Goal: Communication & Community: Answer question/provide support

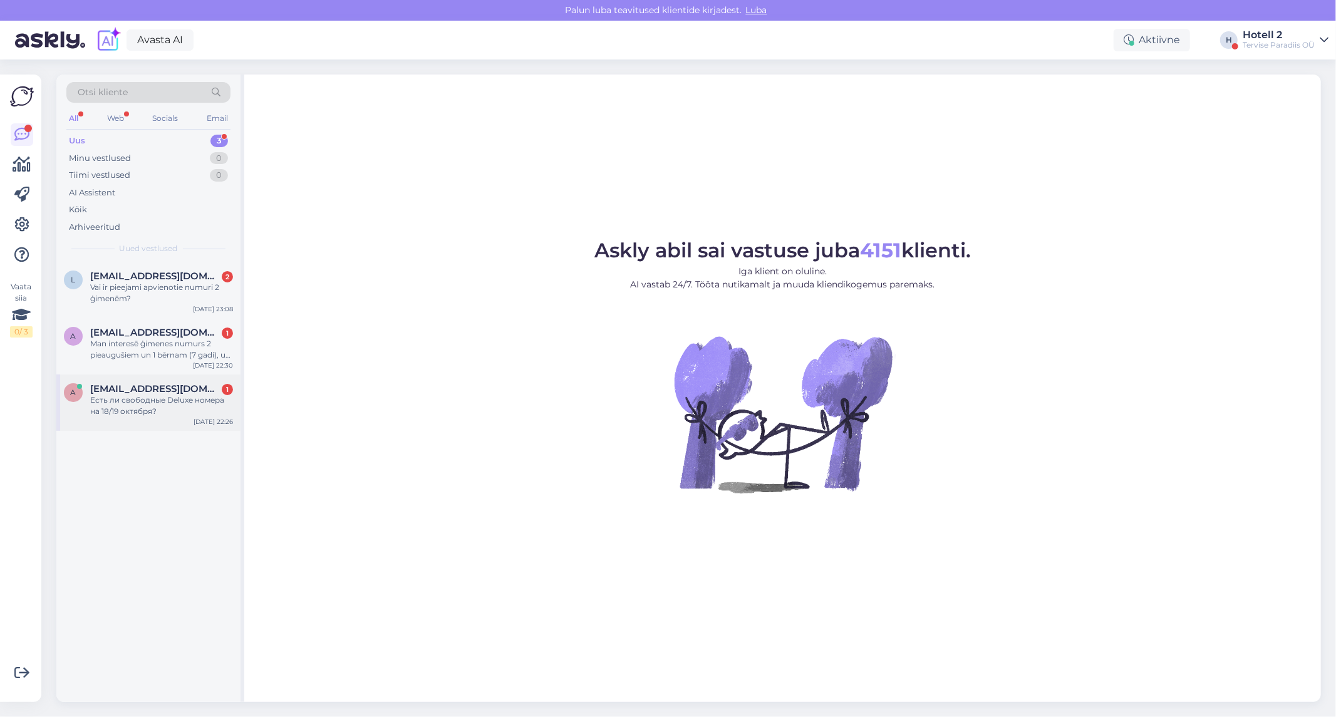
click at [154, 415] on div "Есть ли свободные Deluxe номера на 18/19 октября?" at bounding box center [161, 406] width 143 height 23
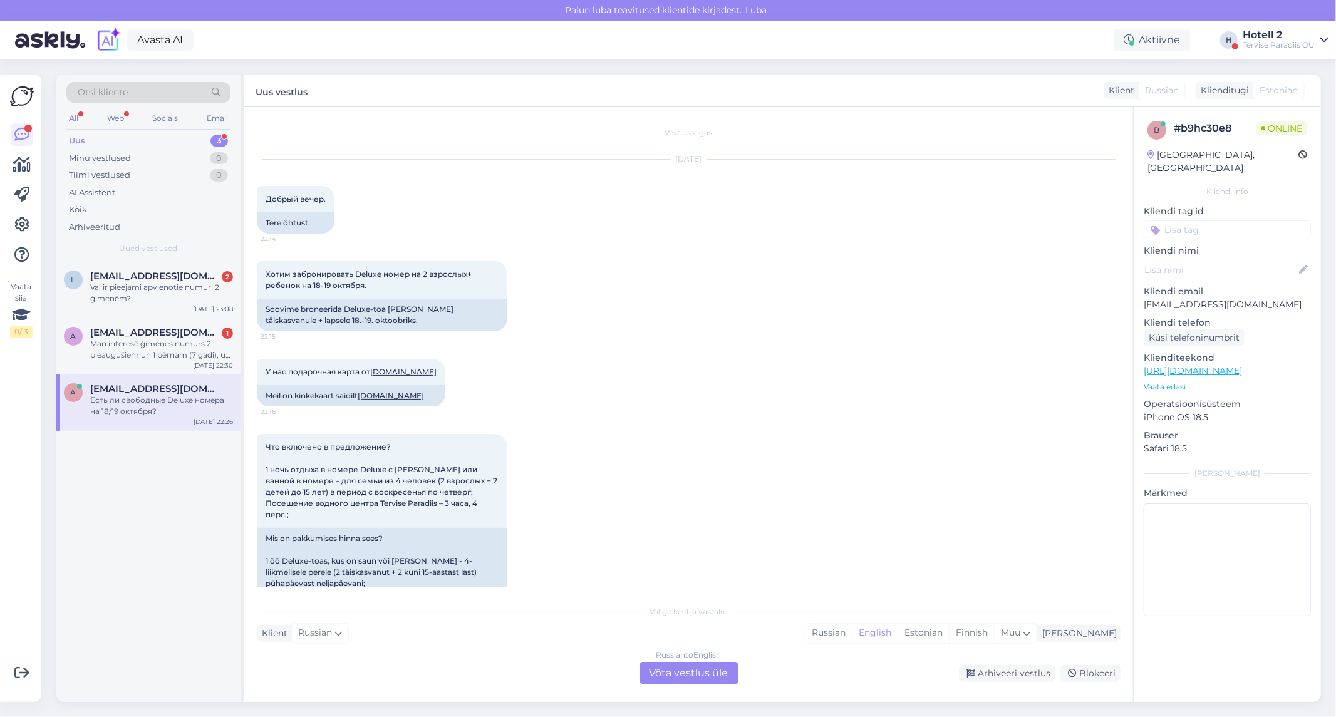
scroll to position [410, 0]
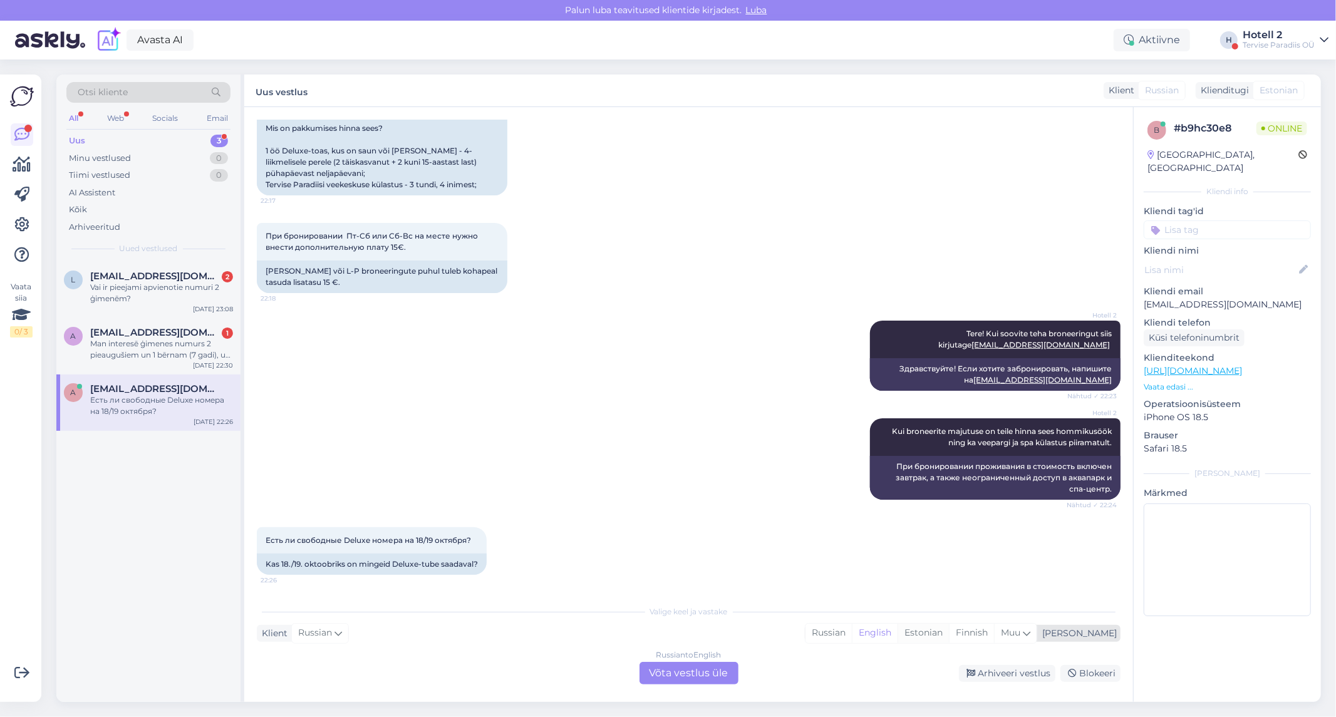
click at [949, 638] on div "Estonian" at bounding box center [923, 633] width 51 height 19
click at [704, 675] on div "Russian to Estonian Võta vestlus üle" at bounding box center [689, 673] width 99 height 23
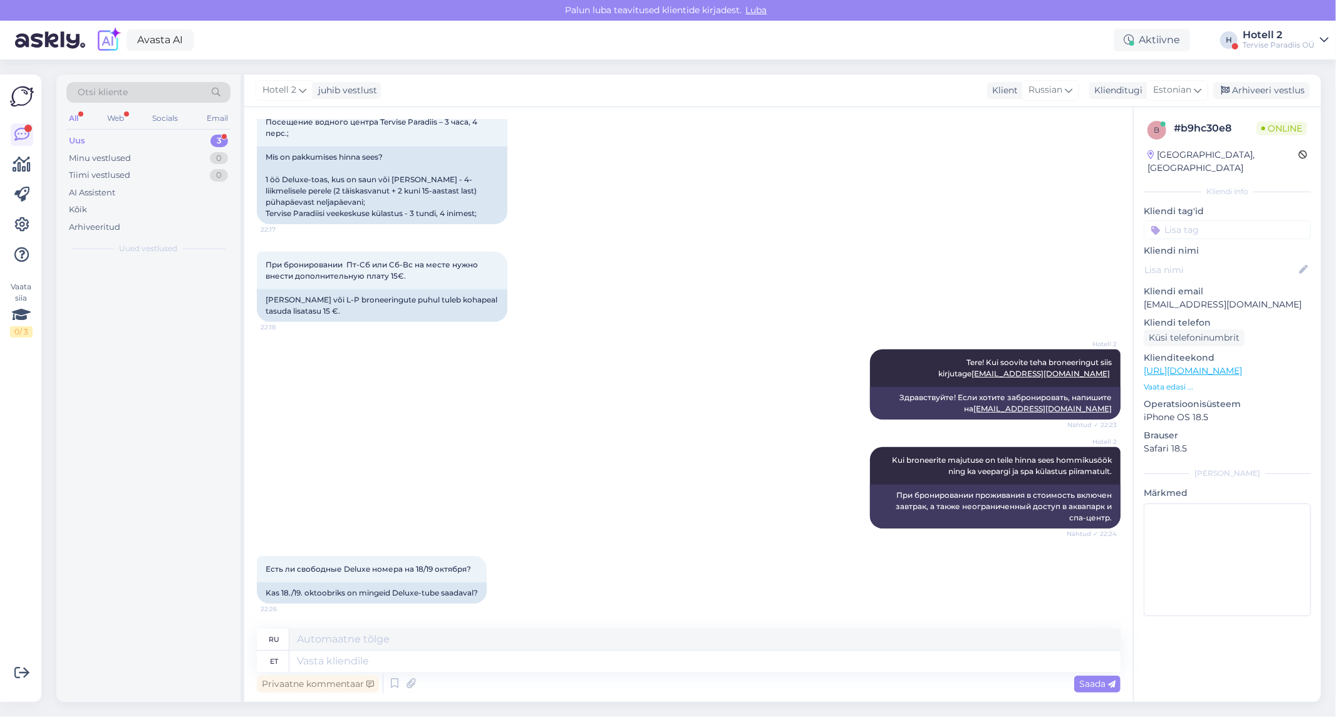
scroll to position [380, 0]
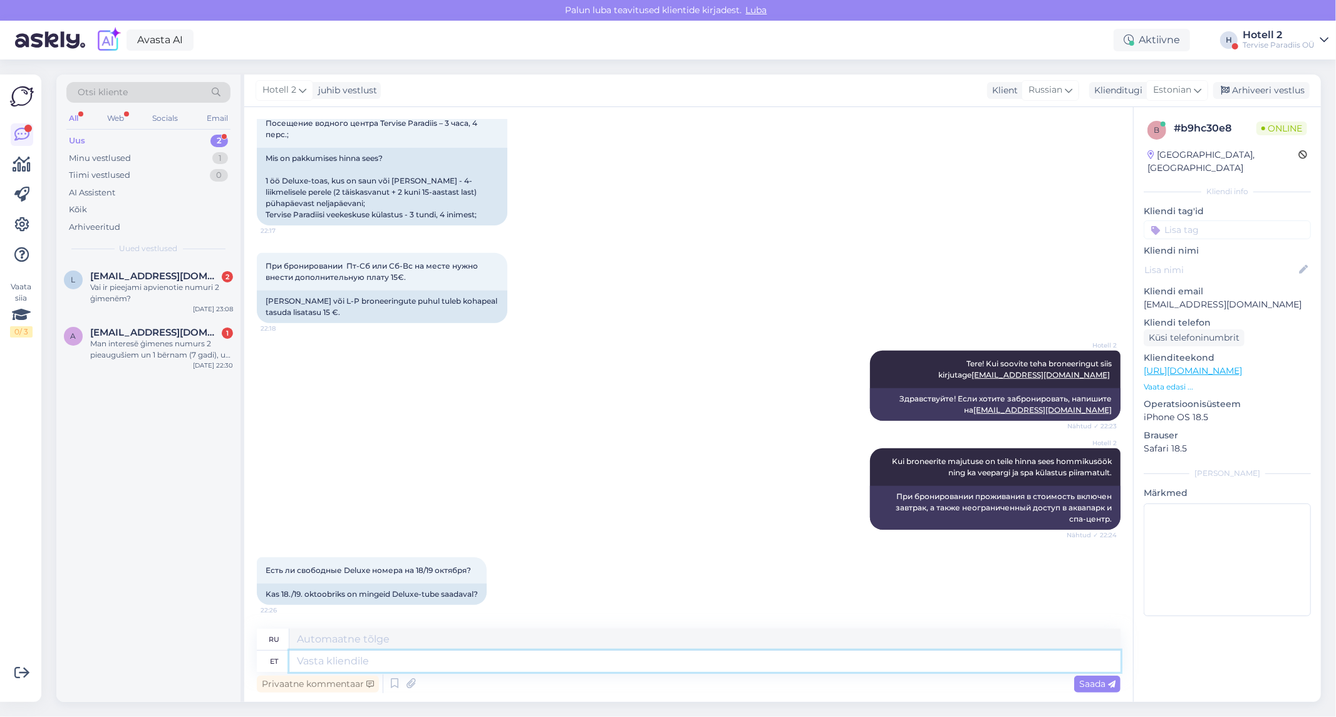
click at [433, 662] on textarea at bounding box center [704, 661] width 831 height 21
type textarea "Tere!"
type textarea "Привет"
type textarea "Tere!"
type textarea "Привет!"
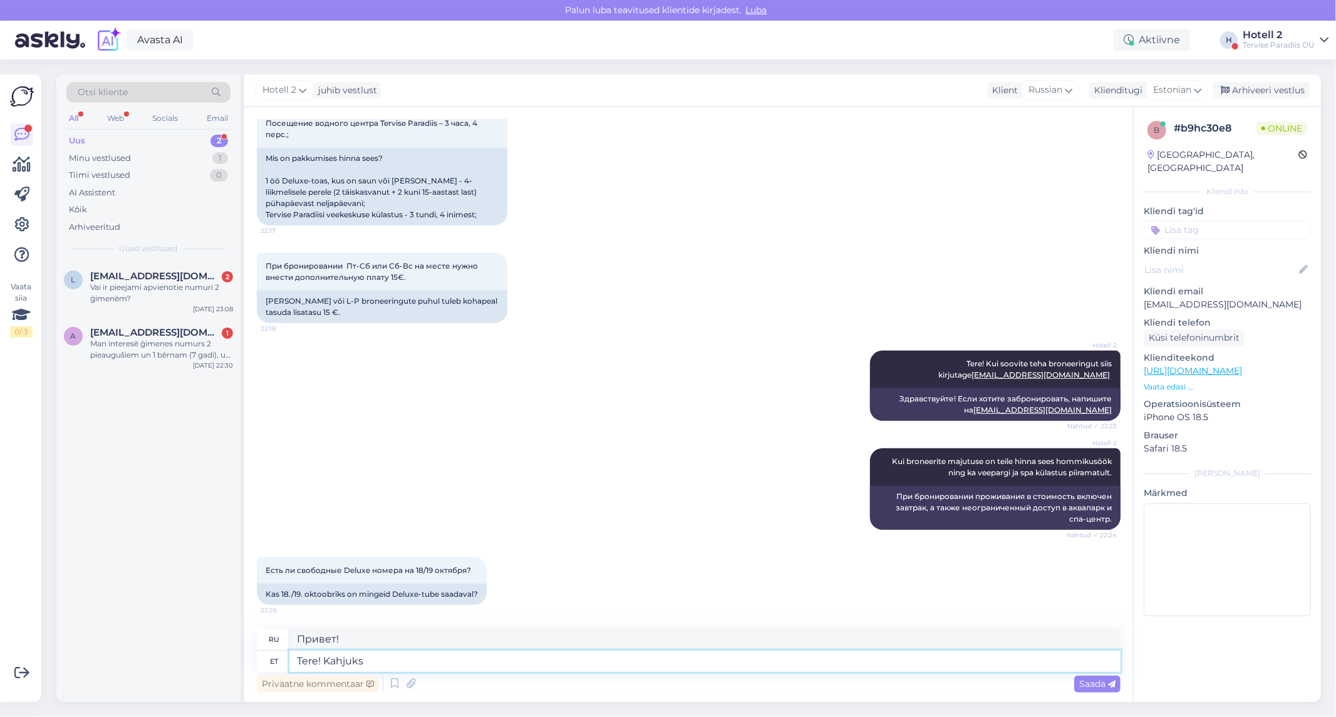
type textarea "Tere! Kahjuks e"
type textarea "Здравствуйте! К сожалению."
type textarea "Tere! Kahjuks ei"
type textarea "Здравствуйте! К сожалению, нет."
type textarea "Tere! Kahjuks ei ole"
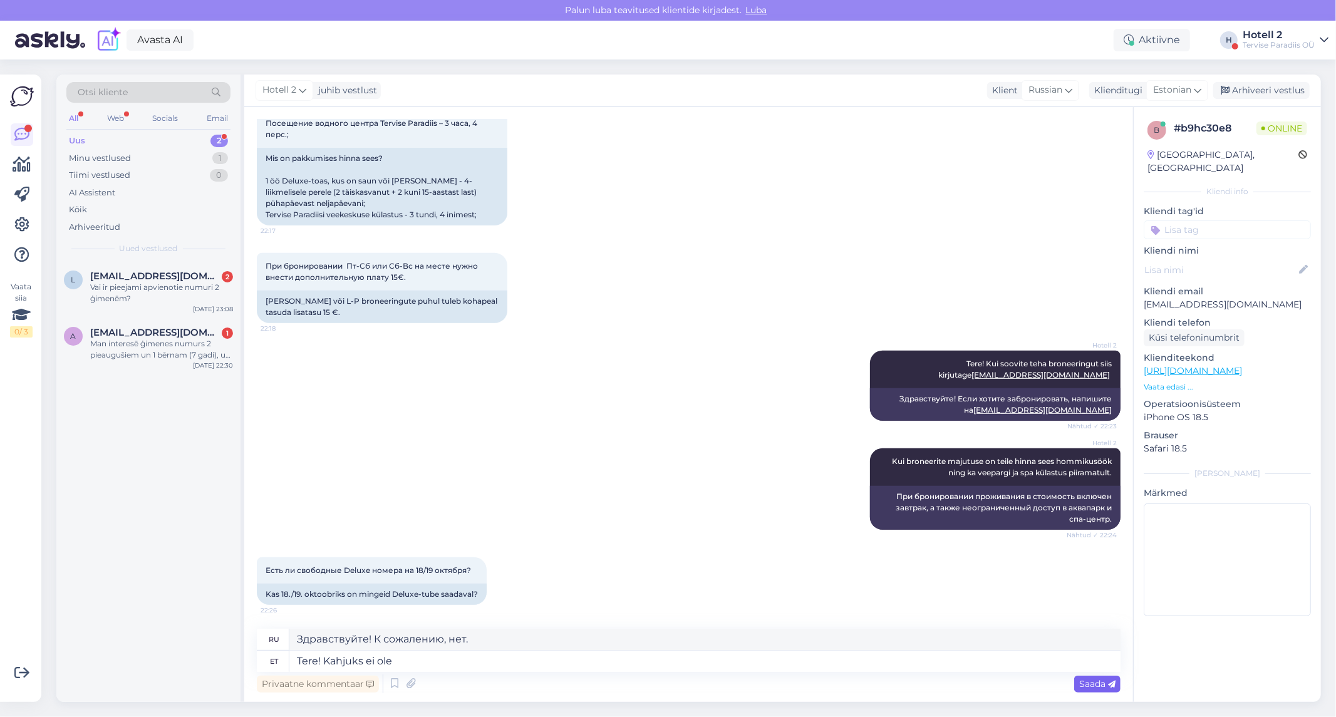
click at [1100, 685] on span "Saada" at bounding box center [1097, 683] width 36 height 11
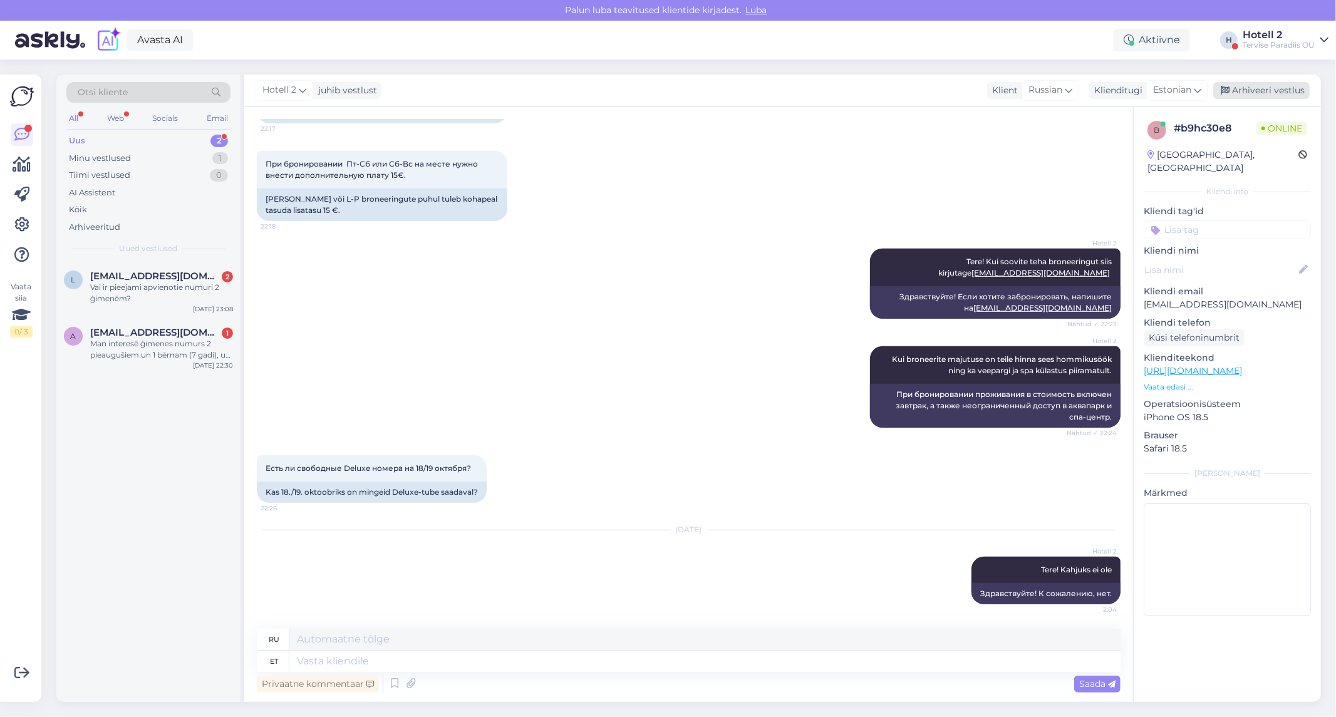
click at [1250, 90] on div "Arhiveeri vestlus" at bounding box center [1261, 90] width 96 height 17
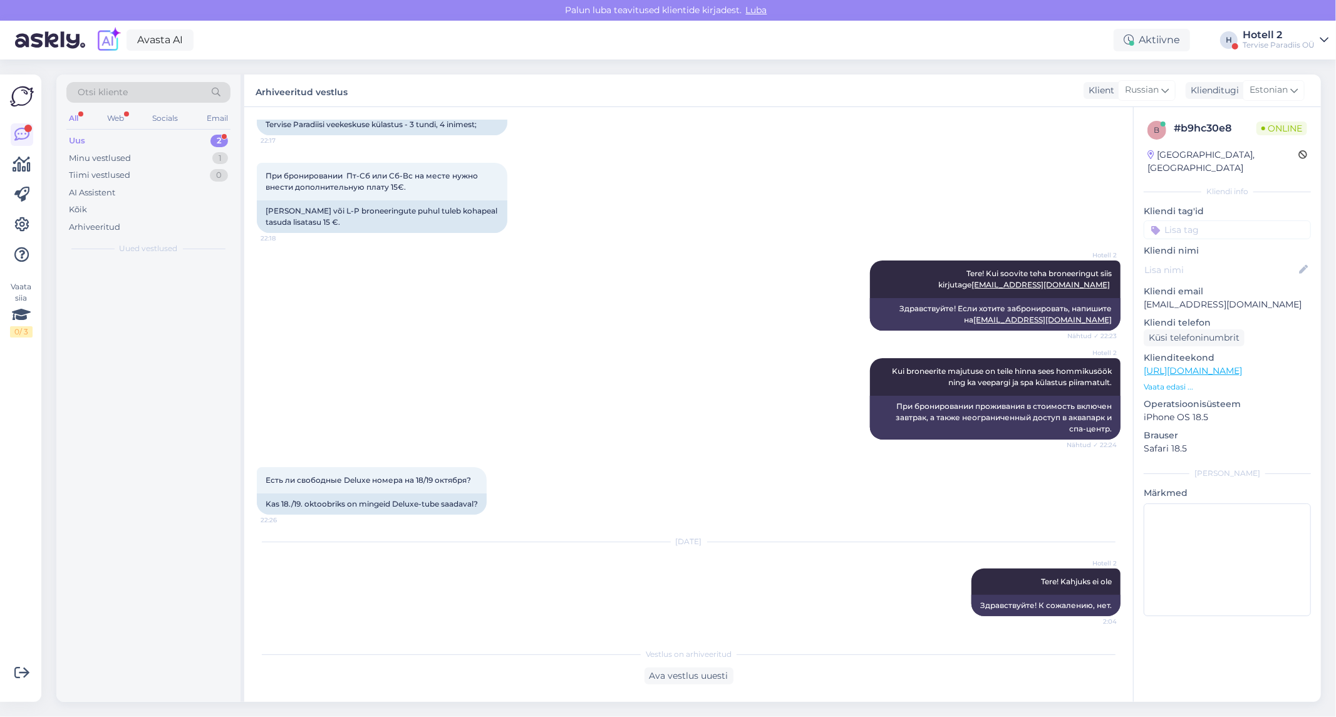
scroll to position [470, 0]
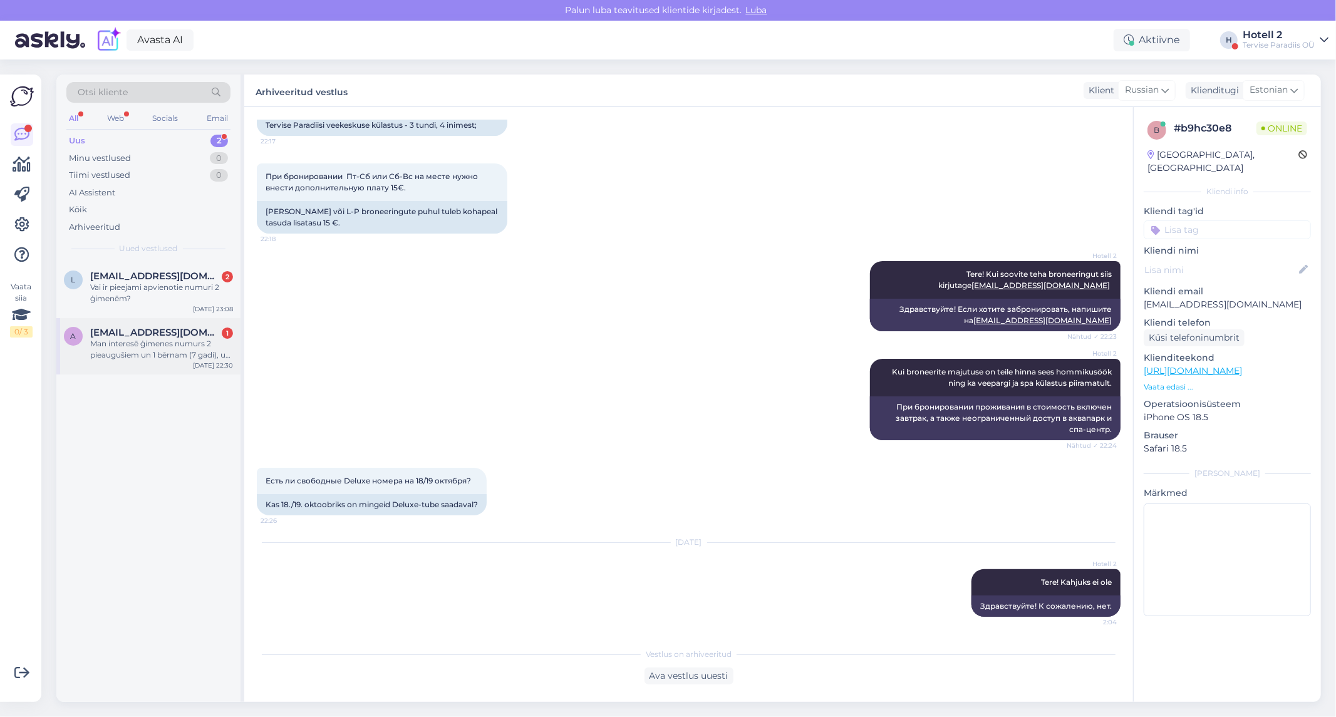
click at [136, 351] on div "Man interesē ģimenes numurs 2 pieaugušiem un 1 bērnam (7 gadi), uz vienu vai 2 …" at bounding box center [161, 349] width 143 height 23
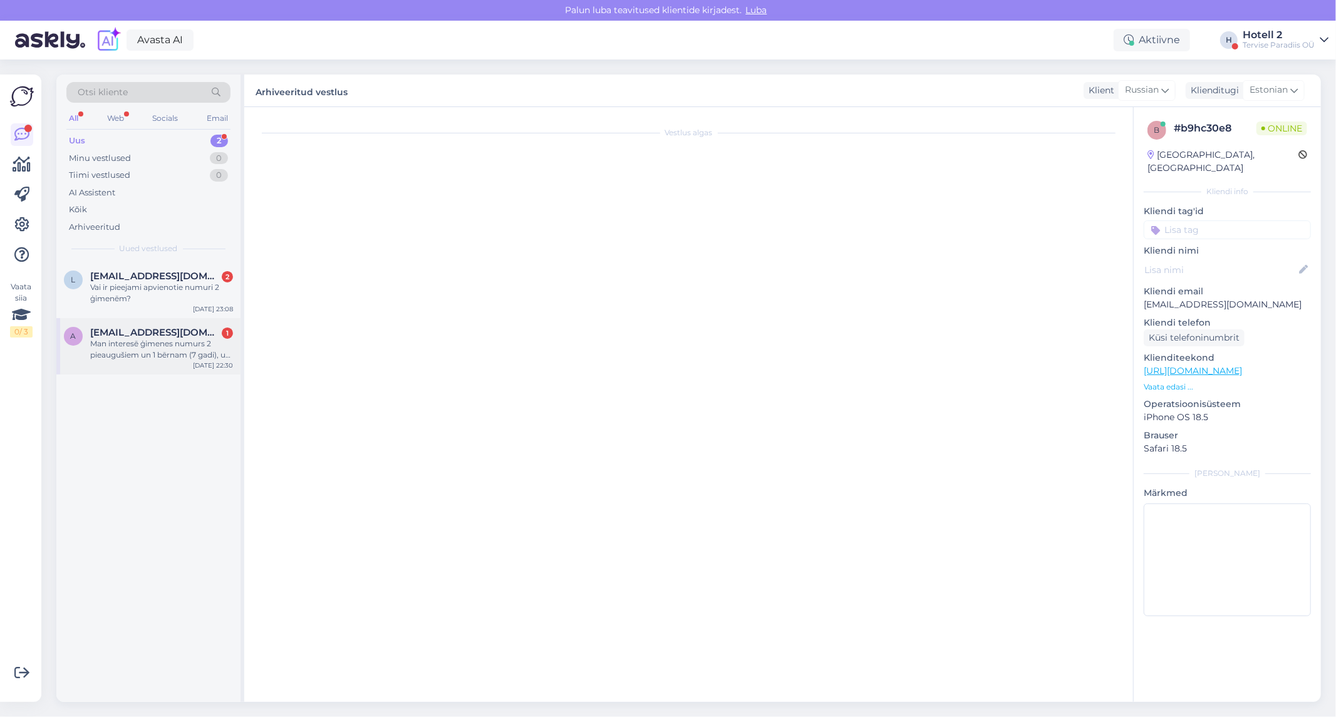
scroll to position [0, 0]
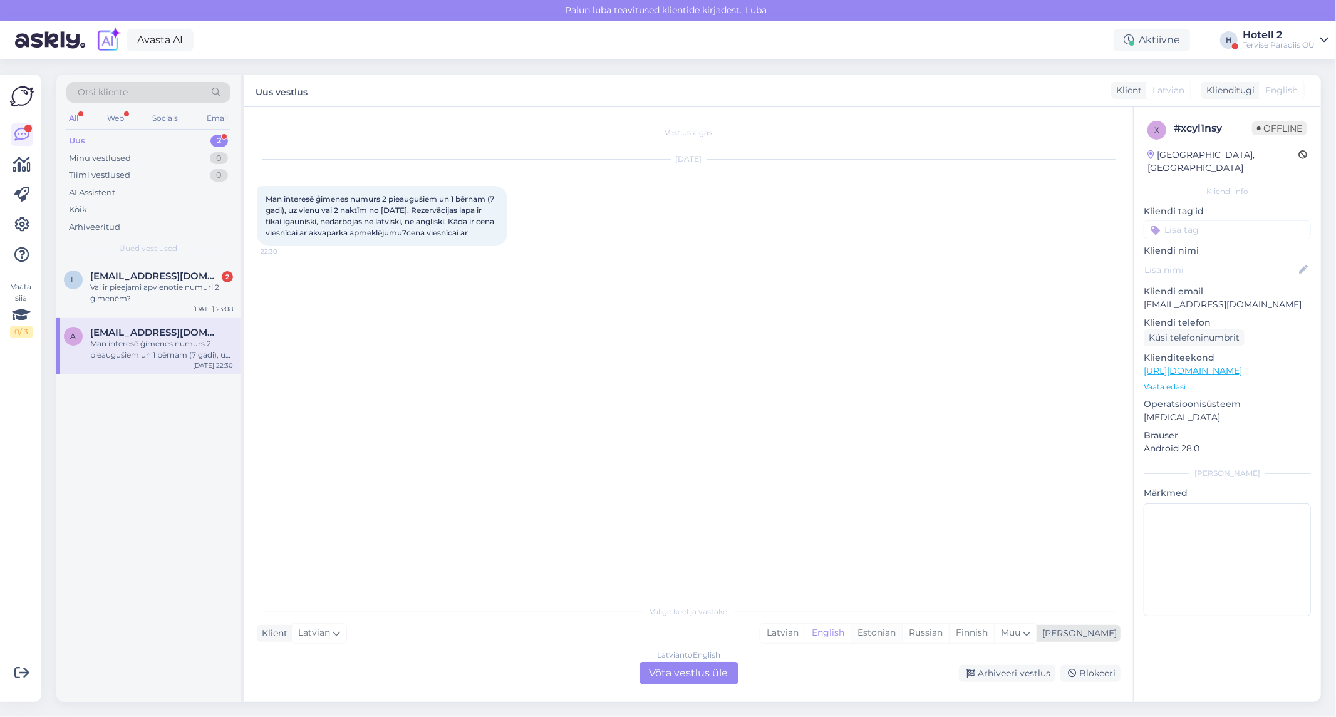
click at [902, 626] on div "Estonian" at bounding box center [876, 633] width 51 height 19
click at [705, 672] on div "Latvian to Estonian Võta vestlus üle" at bounding box center [689, 673] width 99 height 23
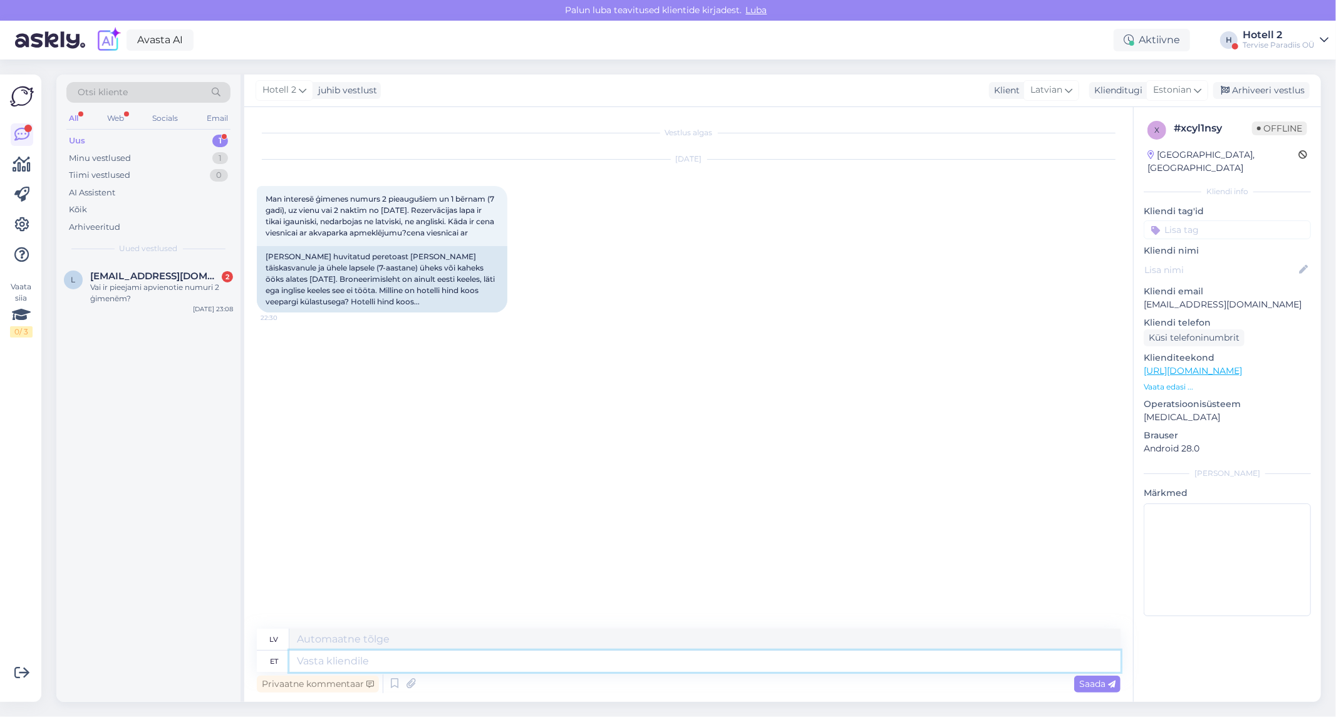
click at [416, 662] on textarea at bounding box center [704, 661] width 831 height 21
type textarea "Tere!"
type textarea "Sveiki"
type textarea "Tere!"
type textarea "Sveiki!"
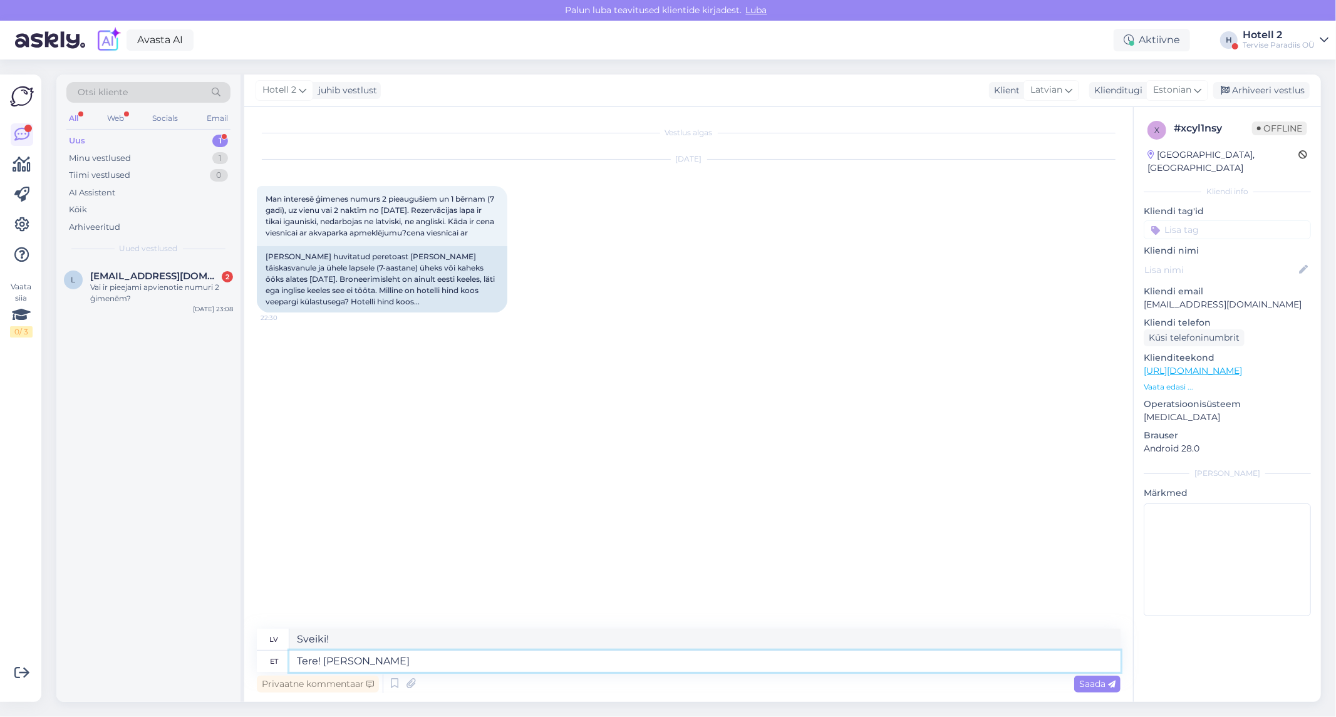
type textarea "Tere! [PERSON_NAME]"
type textarea "Sveiki! Ja"
type textarea "Tere! Kui soovite"
type textarea "Sveiki! Ja vēlaties"
type textarea "Tere! Kui soovite hinnapakkumist"
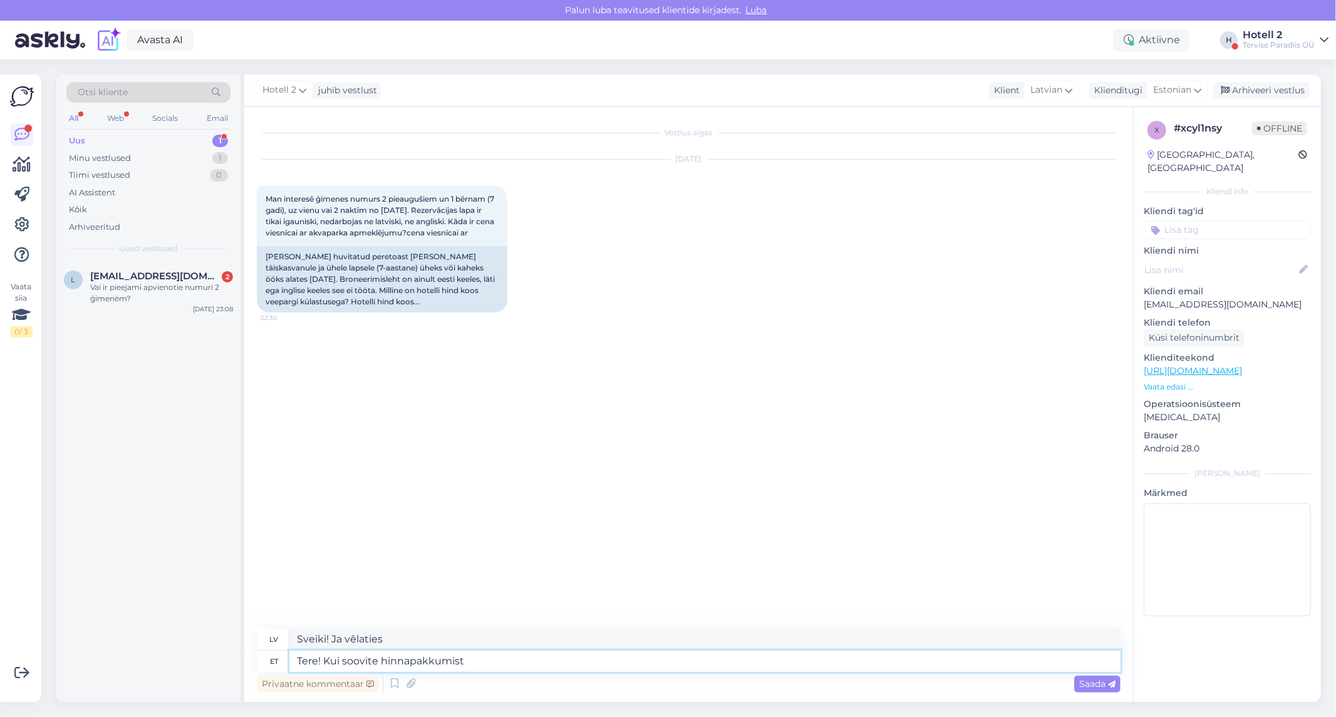
type textarea "Sveiki! Ja vēlaties cenu piedāvājumu"
type textarea "Tere! Kui soovite hinnapakkumist kirjutage"
type textarea "Sveiki! Ja vēlaties cenu piedāvājumu, rakstiet"
type textarea "Tere! Kui soovite hinnapakkumist kirjutage sales@"
type textarea "Sveiki! Ja vēlaties saņemt cenu piedāvājumu, rakstiet pārdošanas nodaļai."
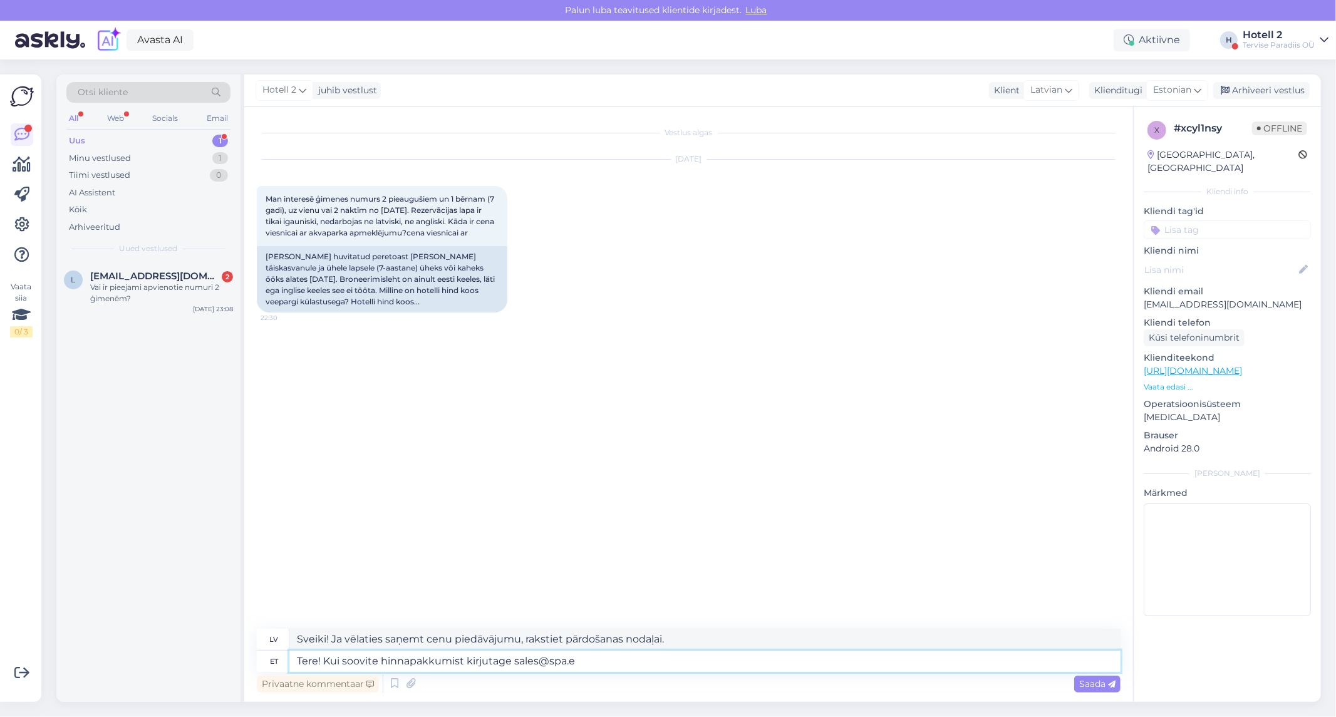
type textarea "Tere! Kui soovite hinnapakkumist kirjutage [EMAIL_ADDRESS][DOMAIN_NAME]"
type textarea "Sveiki! Ja vēlaties saņemt cenu piedāvājumu, lūdzu, rakstiet [EMAIL_ADDRESS][DO…"
type textarea "Tere! Kui soovite hinnapakkumist kirjutage [EMAIL_ADDRESS][DOMAIN_NAME]"
click at [1111, 690] on div "Saada" at bounding box center [1097, 684] width 46 height 17
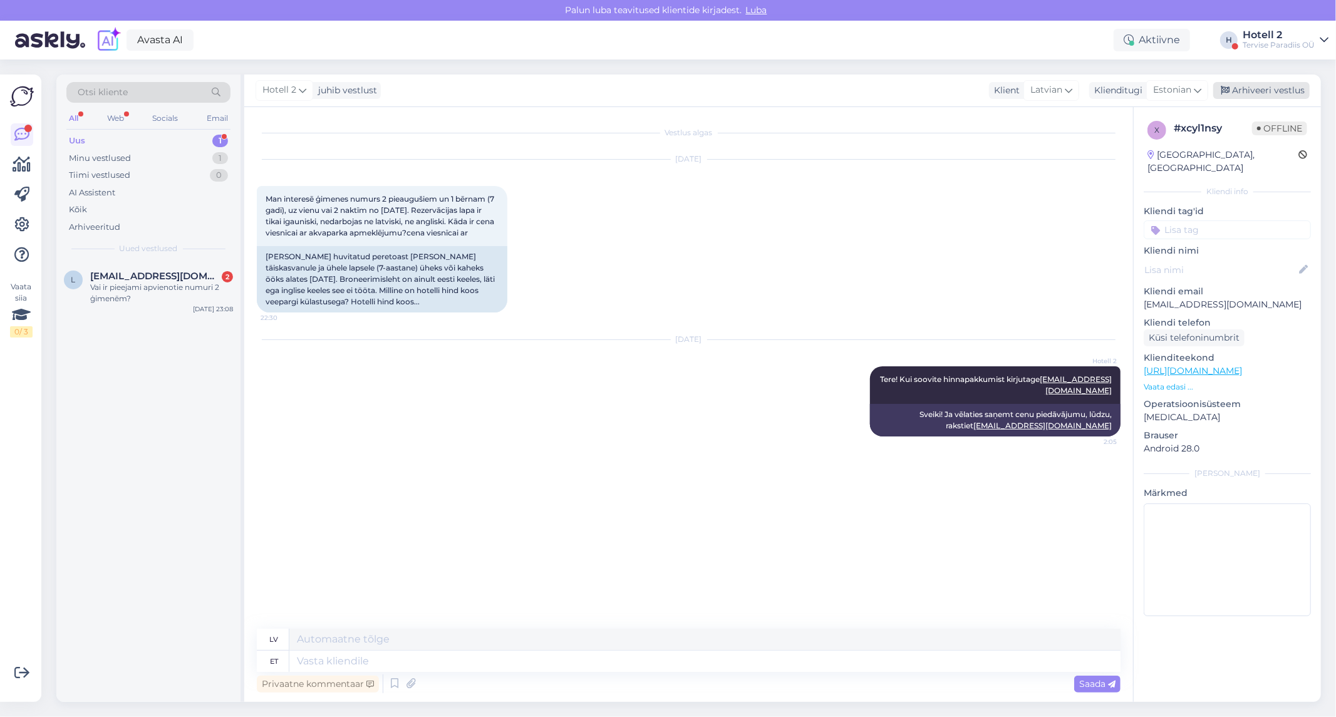
click at [1260, 91] on div "Arhiveeri vestlus" at bounding box center [1261, 90] width 96 height 17
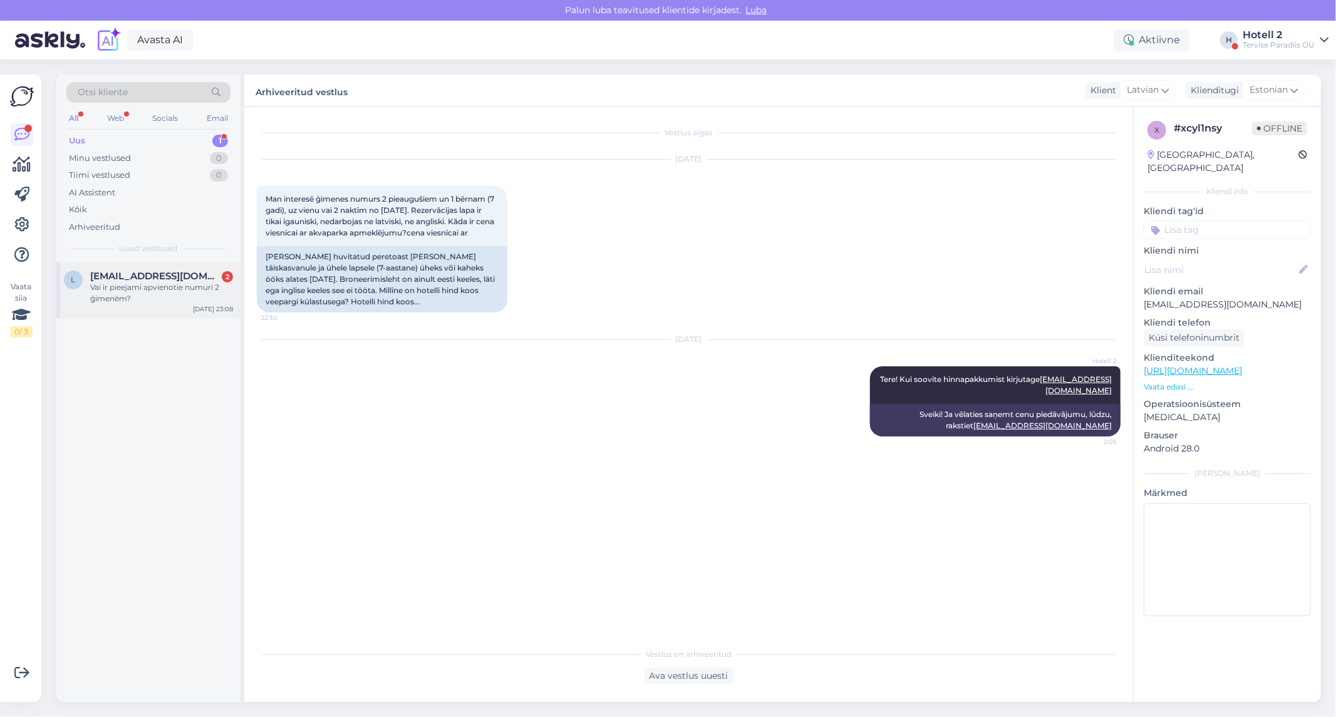
click at [199, 288] on div "Vai ir pieejami apvienotie numuri 2 ģimenēm?" at bounding box center [161, 293] width 143 height 23
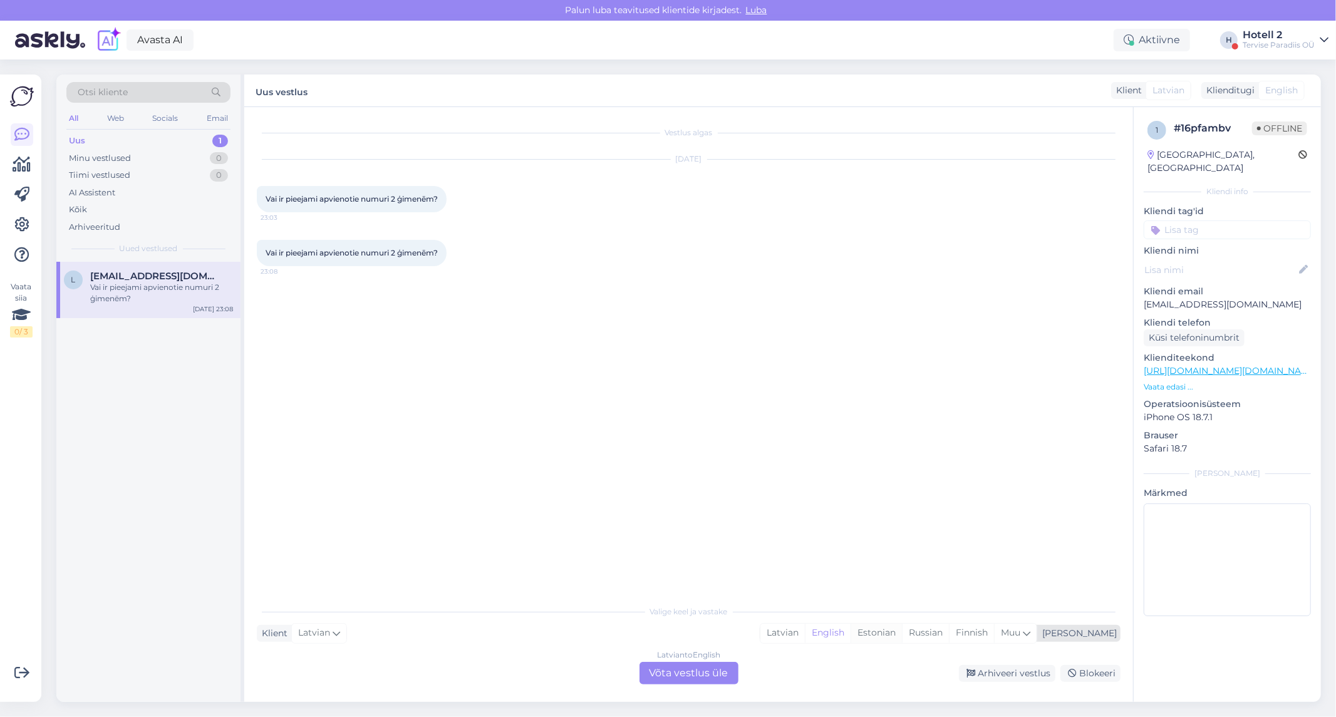
click at [902, 640] on div "Estonian" at bounding box center [876, 633] width 51 height 19
click at [704, 669] on div "Latvian to Estonian Võta vestlus üle" at bounding box center [689, 673] width 99 height 23
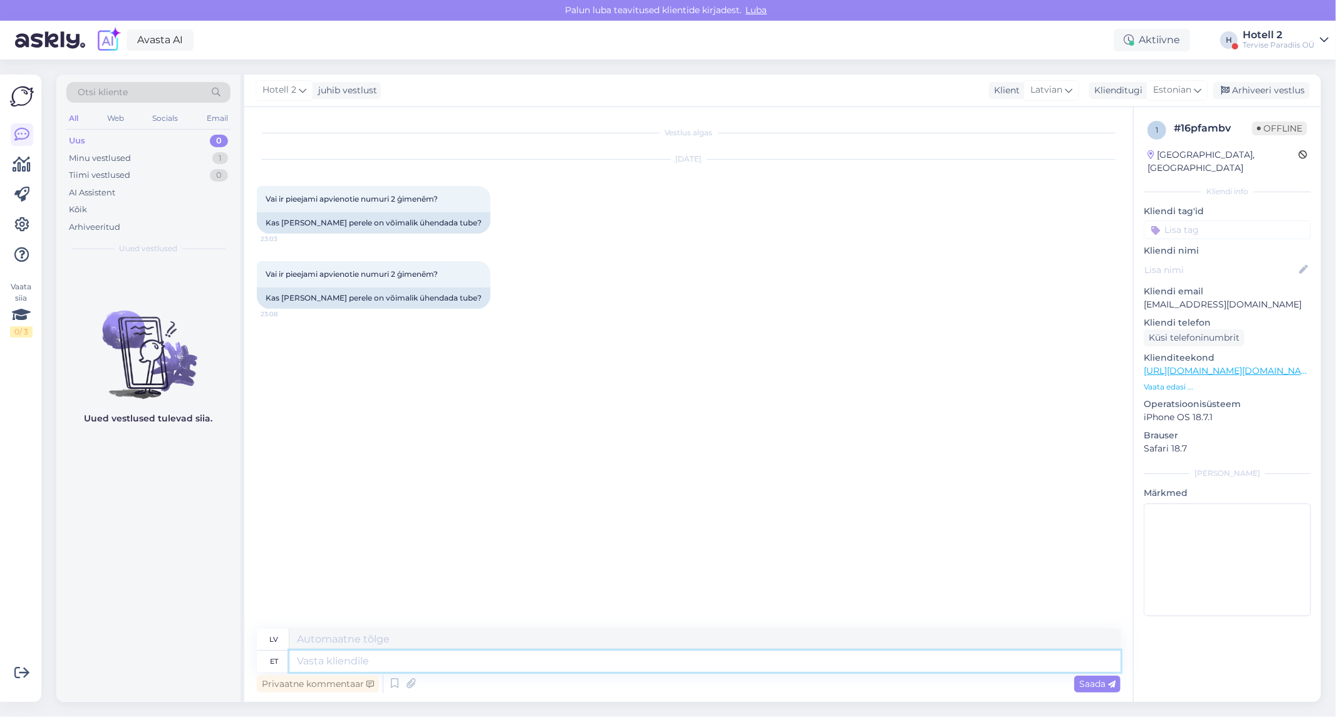
click at [380, 665] on textarea at bounding box center [704, 661] width 831 height 21
type textarea "Ter"
type textarea "T"
type textarea "Tere"
type textarea "Sveiki"
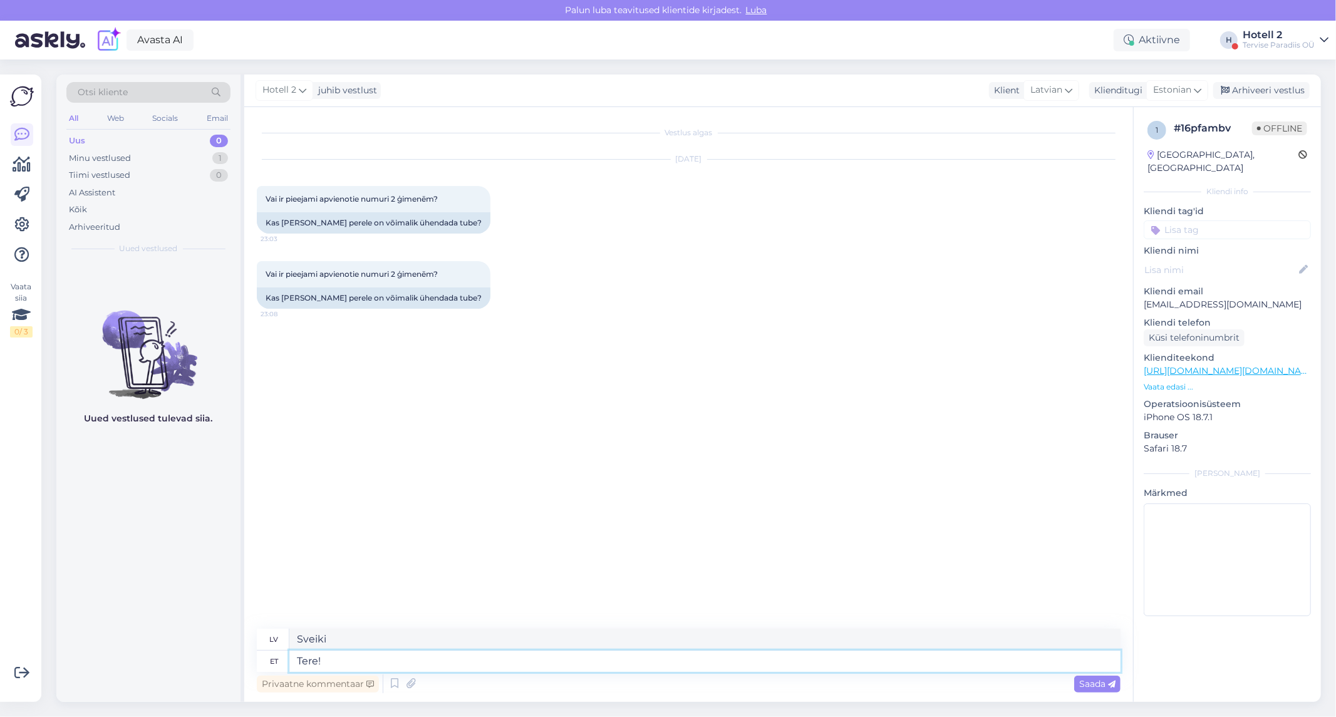
type textarea "Tere!"
type textarea "Sveiki!"
type textarea "Tere! Ei"
type textarea "Sveiki! Nē"
type textarea "Tere! Ei ole võimalik"
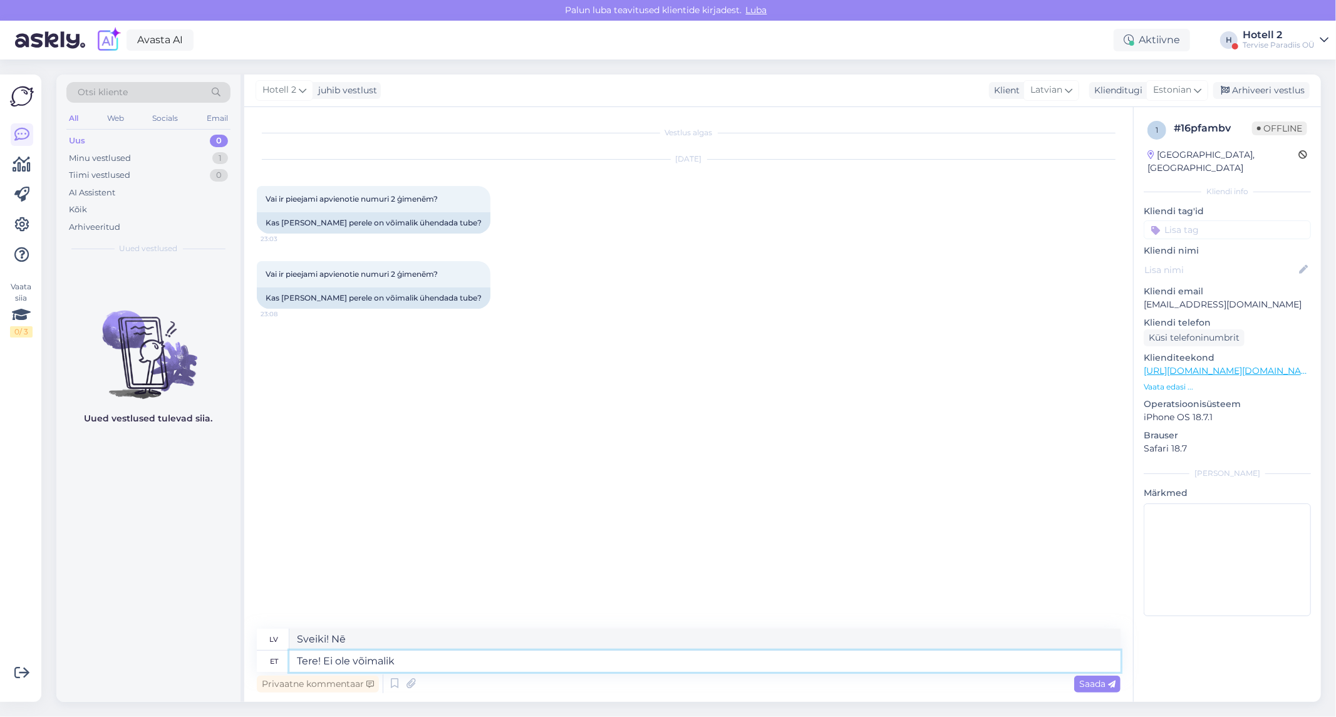
type textarea "Sveiki! Nav iespējams"
type textarea "Tere! Ei ole võimalik ühendada"
type textarea "Sveiki! Nevar izveidot savienojumu."
type textarea "Tere! Ei ole võimalik ühendada kokku"
type textarea "Sveiki! Nav iespējams savienot kopā"
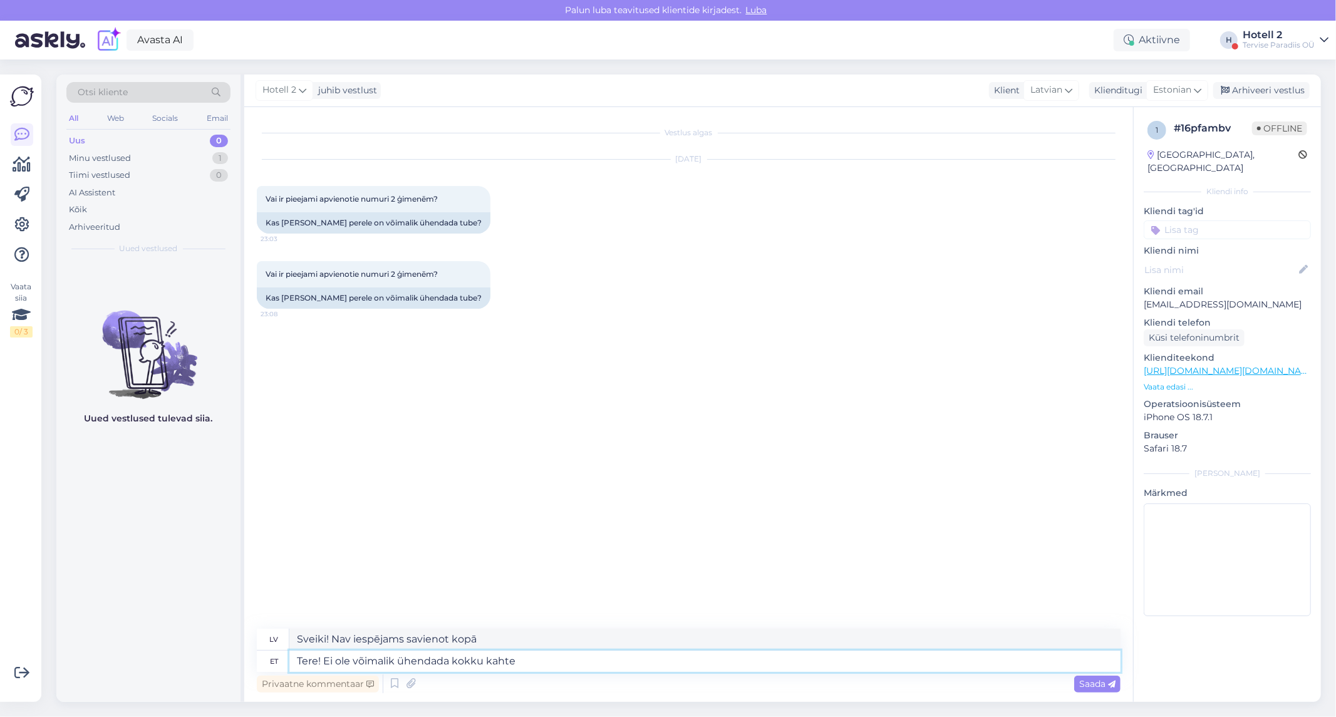
type textarea "Tere! Ei ole võimalik ühendada kokku kahte"
type textarea "Sveiki! Divus nav iespējams apvienot."
type textarea "Tere! Ei ole võimalik ühendada kokku kahte peretuba, k"
type textarea "Sveiki! Divas ģimenes istabas nav iespējams savienot kopā."
type textarea "Tere! Ei ole võimalik ühendada kokku kahte peretuba, kuid s"
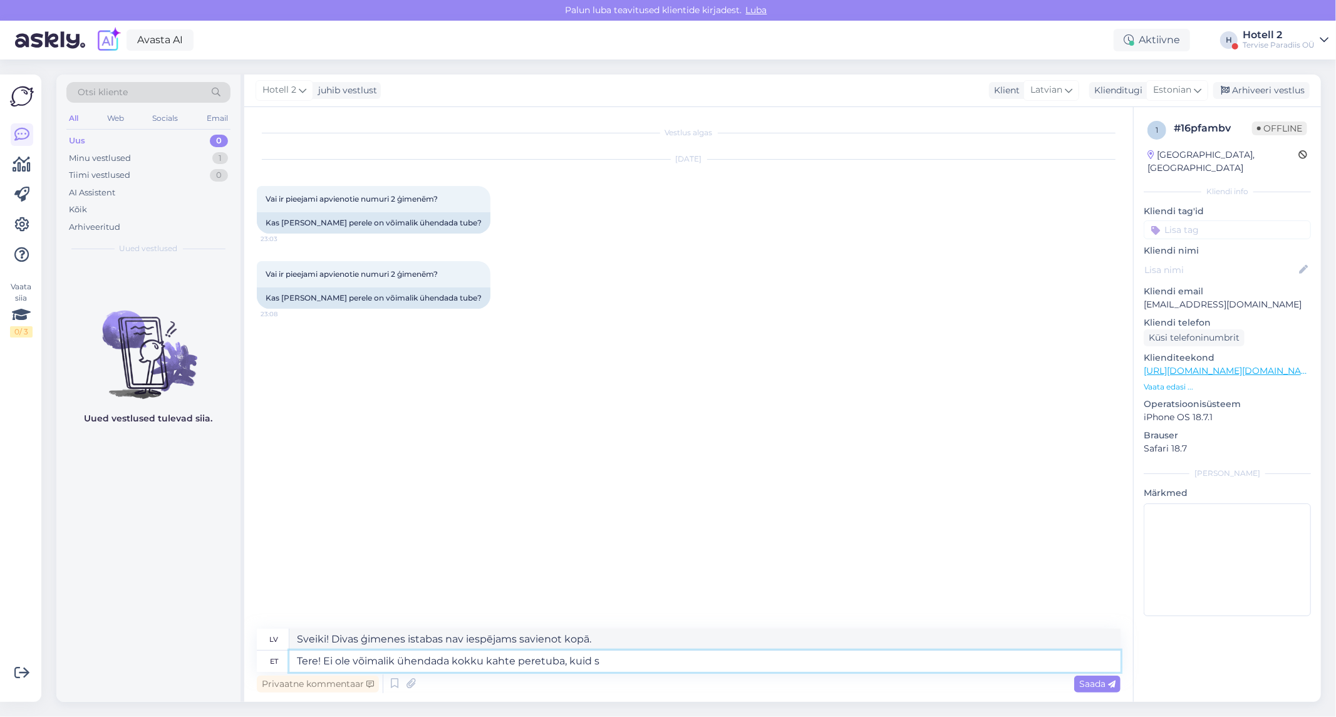
type textarea "Sveiki! Divas ģimenes istabas nav iespējams savienot kopā, bet"
type textarea "Tere! Ei ole võimalik ühendada kokku kahte peretuba, kuid saame"
type textarea "Sveiki! Divas ģimenes istabas nav iespējams savienot kopā, bet mēs varam"
type textarea "Tere! Ei ole võimalik ühendada kokku kahte peretuba, kuid saame panna"
type textarea "Sveiki! Divas ģimenes istabas nav iespējams savienot kopā, bet mēs varam ieviet…"
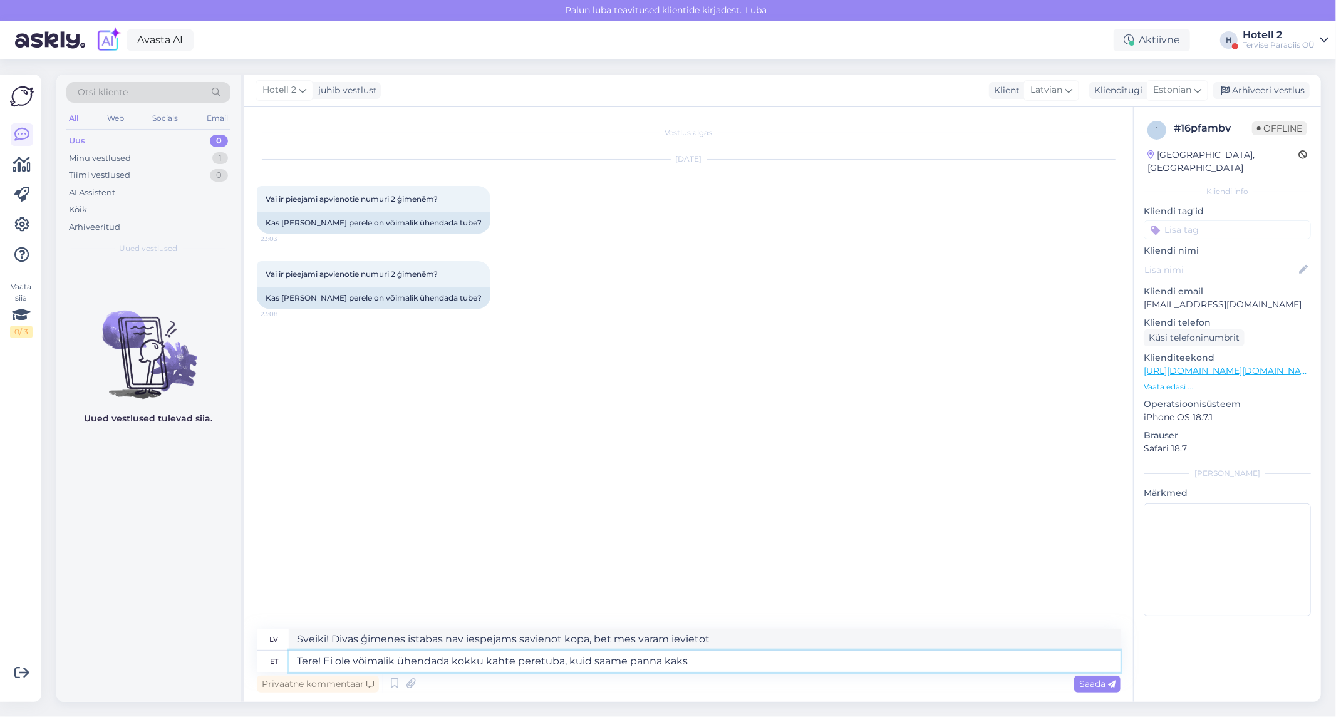
type textarea "Tere! Ei ole võimalik ühendada kokku kahte peretuba, kuid saame panna kaks p"
type textarea "Sveiki! Divas ģimenes istabas nav iespējams savienot kopā, bet mēs varam ieviet…"
type textarea "Tere! Ei ole võimalik ühendada kokku kahte peretuba, kuid saame panna kaks pere"
type textarea "Sveiki! Divas ģimenes istabas nav iespējams savienot kopā, bet mēs varam izmiti…"
type textarea "Tere! Ei ole võimalik ühendada kokku kahte peretuba, kuid saame panna kaks pere…"
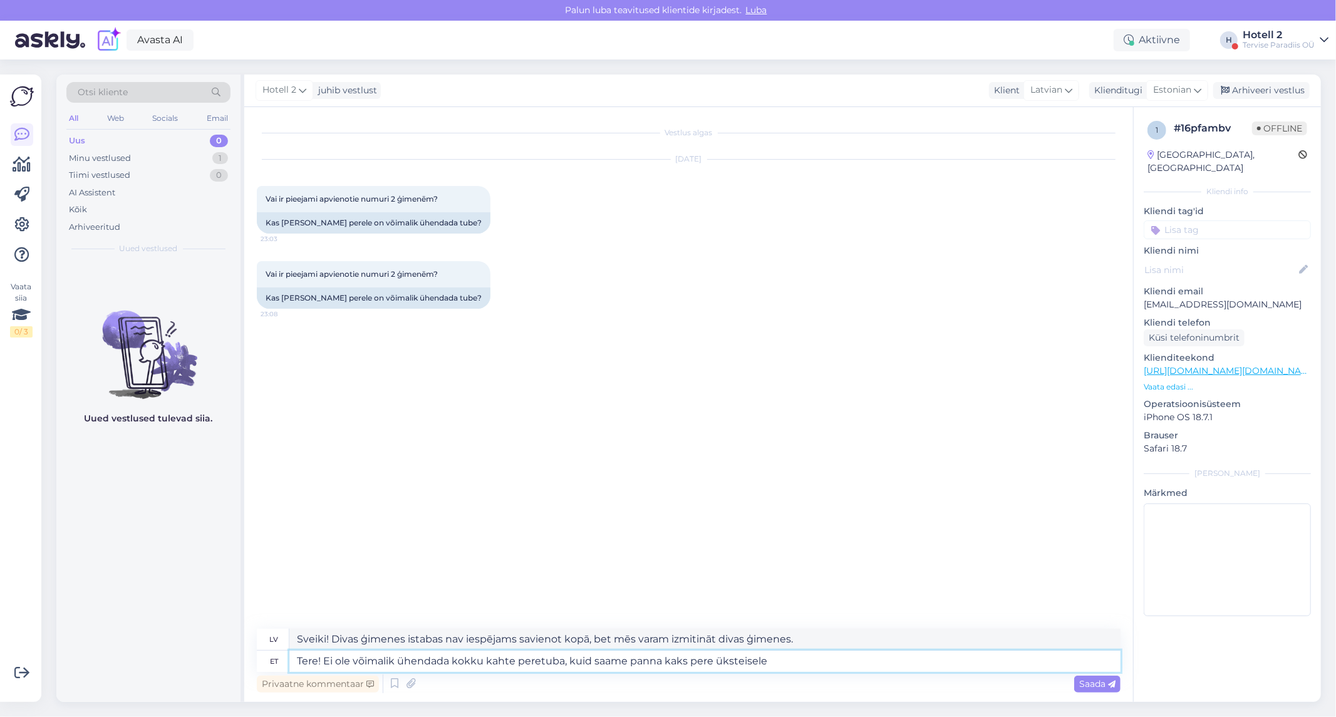
type textarea "Sveiki! Divas ģimenes istabas nav iespējams savienot kopā, bet mēs varam noviet…"
type textarea "Tere! Ei ole võimalik ühendada kokku kahte peretuba, kuid saame panna kaks pere…"
type textarea "Sveiki! Divas ģimenes istabas nav iespējams savienot kopā, bet mēs varam noviet…"
type textarea "Tere! Ei ole võimalik ühendada kokku kahte peretuba, kuid saame panna kaks pere…"
type textarea "Sveiki! Divas ģimenes istabas nav iespējams savienot kopā, bet mēs varam noviet…"
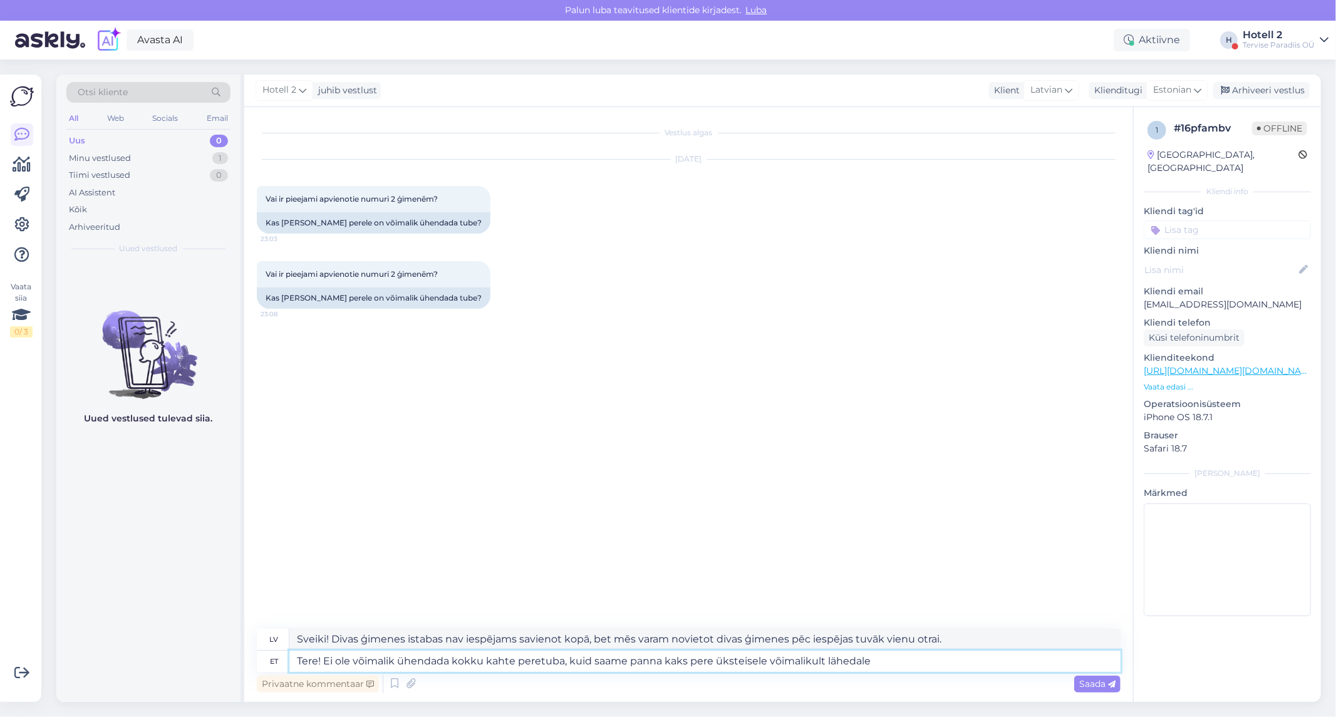
click at [685, 662] on textarea "Tere! Ei ole võimalik ühendada kokku kahte peretuba, kuid saame panna kaks pere…" at bounding box center [704, 661] width 831 height 21
type textarea "Tere! Ei ole võimalik ühendada kokku kahte peretuba, kuid saame panna kahe pere…"
type textarea "Sveiki! Divas ģimenes istabas nav iespējams savienot kopā, bet mēs varam noviet…"
click at [711, 666] on textarea "Tere! Ei ole võimalik ühendada kokku kahte peretuba, kuid saame panna kahe pere…" at bounding box center [704, 661] width 831 height 21
type textarea "Tere! Ei ole võimalik ühendada kokku kahte peretuba, kuid saame panna kahe pere…"
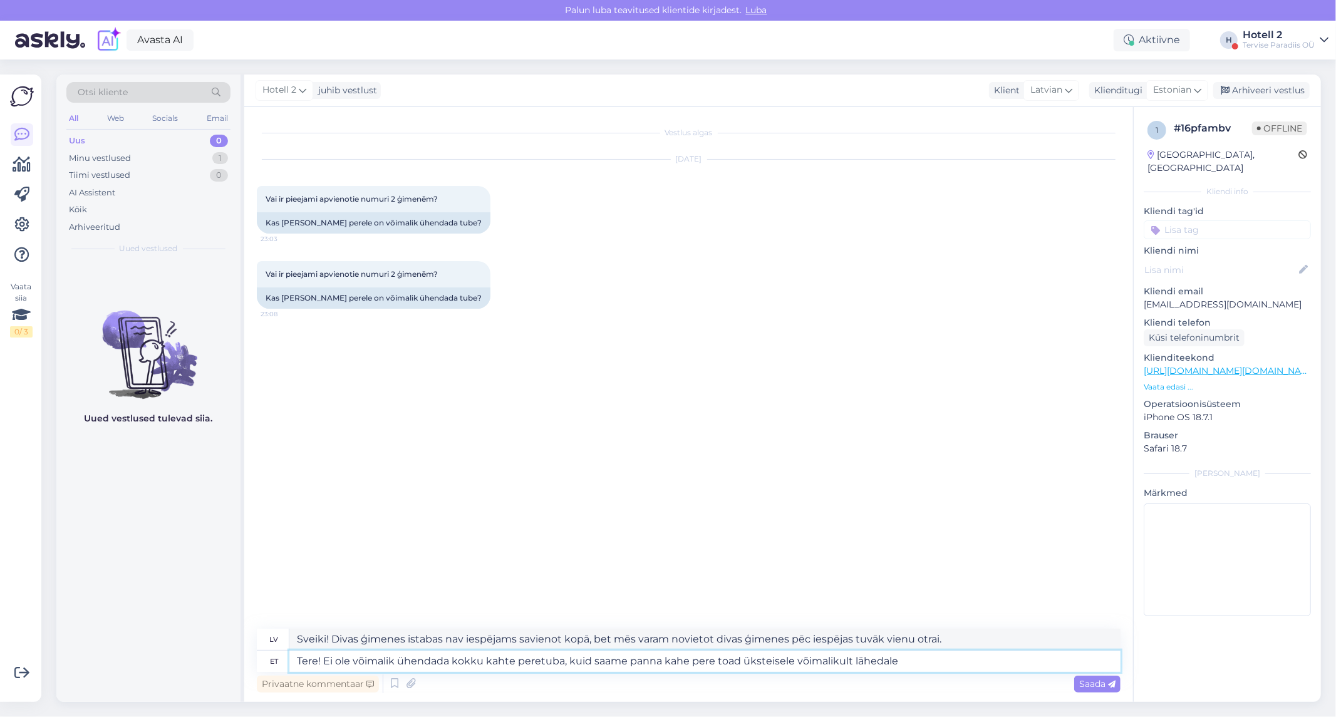
type textarea "Sveiki! Divas ģimenes istabas nav iespējams savienot, bet mēs varam novietot ab…"
type textarea "Tere! Ei ole võimalik ühendada kokku kahte peretuba, kuid saame panna kahe pere…"
click at [1082, 687] on span "Saada" at bounding box center [1097, 683] width 36 height 11
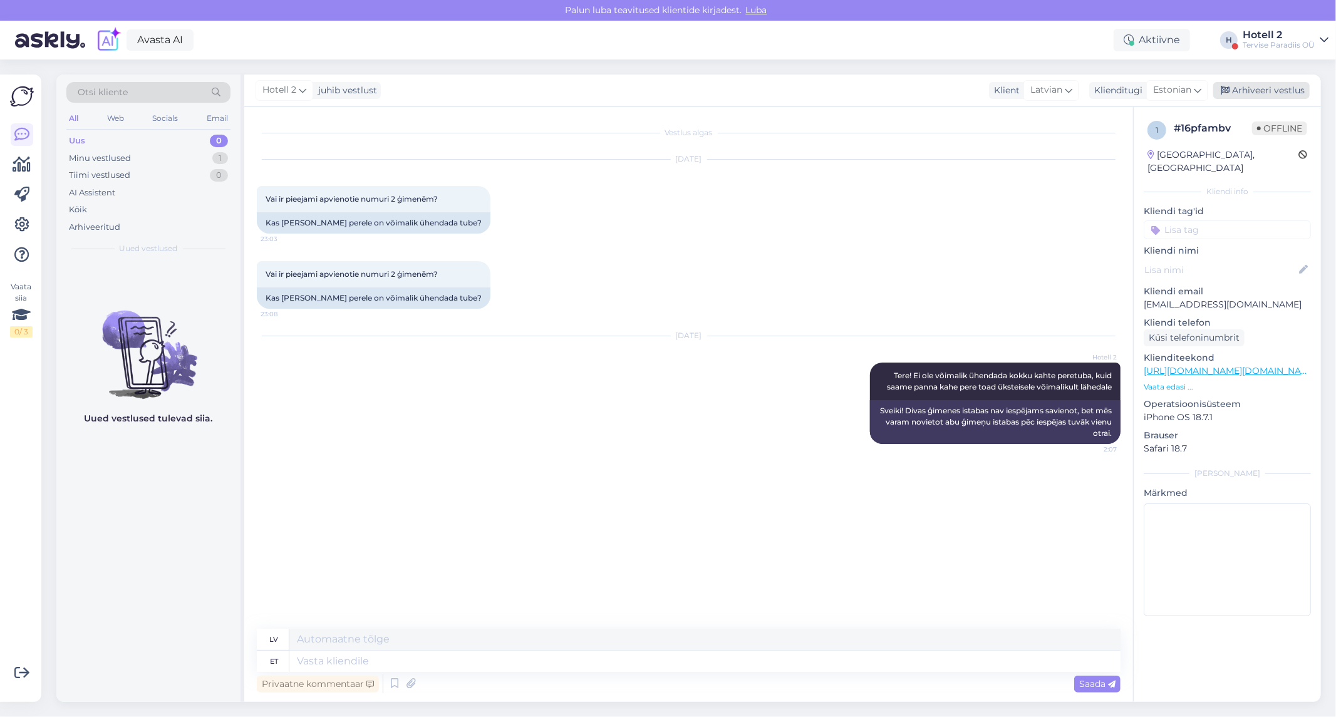
click at [1270, 95] on div "Arhiveeri vestlus" at bounding box center [1261, 90] width 96 height 17
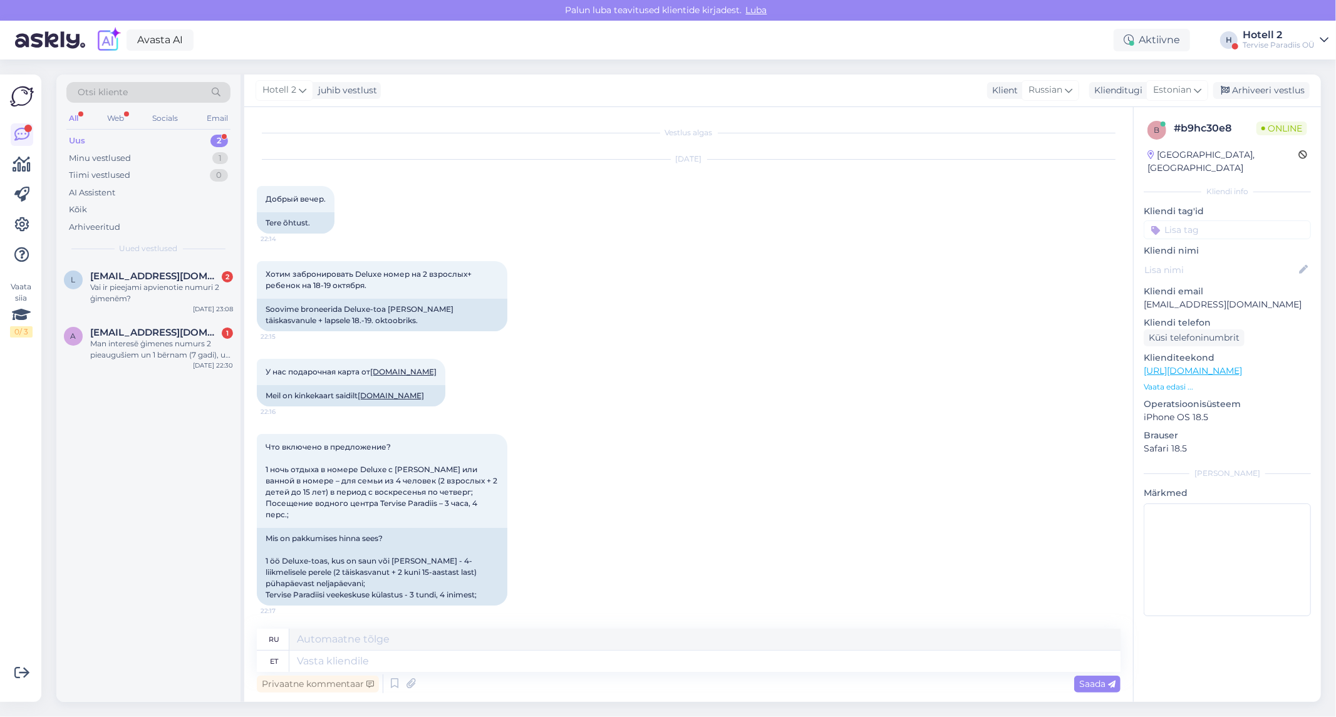
scroll to position [368, 0]
